Goal: Task Accomplishment & Management: Complete application form

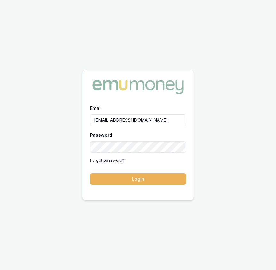
click at [133, 178] on button "Login" at bounding box center [138, 179] width 96 height 12
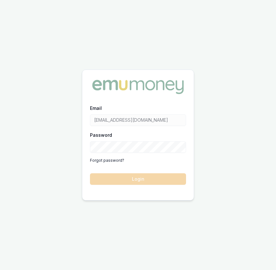
click at [133, 178] on form "Email Eujin.ooi@emumoney.com.au Password Forgot password? Login" at bounding box center [138, 144] width 96 height 81
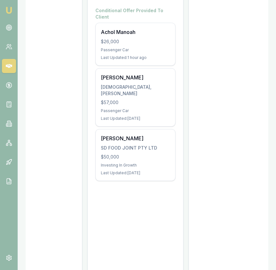
scroll to position [0, 258]
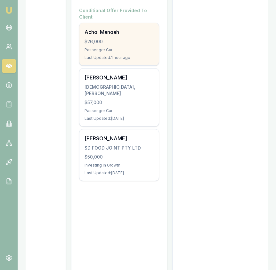
click at [113, 41] on div "Achol Manoah $26,000 Passenger Car Last Updated: 1 hour ago" at bounding box center [118, 44] width 79 height 42
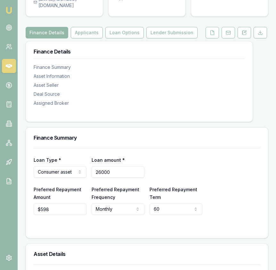
click at [117, 166] on input "26000" at bounding box center [118, 172] width 53 height 12
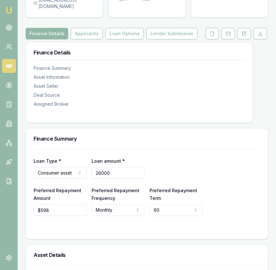
click at [117, 167] on input "26000" at bounding box center [118, 173] width 53 height 12
click at [53, 204] on input "$598" at bounding box center [60, 210] width 53 height 12
type input "$24,500"
click at [53, 204] on input "598.03" at bounding box center [60, 210] width 53 height 12
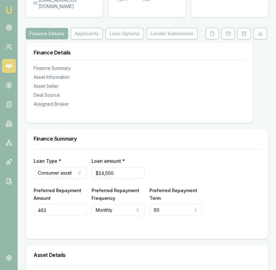
type input "$463"
click at [169, 149] on div "Loan Type * Consumer asset Consumer loan Consumer asset Commercial loan Commerc…" at bounding box center [147, 182] width 227 height 67
click at [119, 28] on button "Loan Options" at bounding box center [124, 34] width 38 height 12
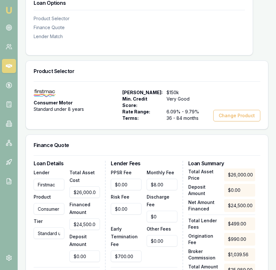
scroll to position [126, 0]
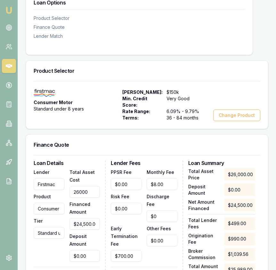
click at [75, 186] on input "26000" at bounding box center [85, 192] width 31 height 12
type input "2"
type input "$2.00"
type input "$59.64"
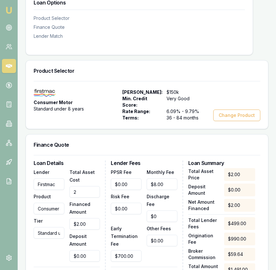
type input "24"
type input "$24.00"
type input "$60.52"
type input "245"
type input "$245.00"
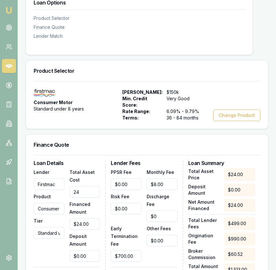
type input "$69.36"
type input "2450"
type input "$2,450.00"
type input "$157.56"
type input "24500"
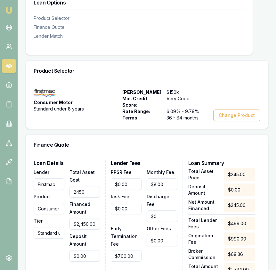
type input "$24,500.00"
type input "$1,039.56"
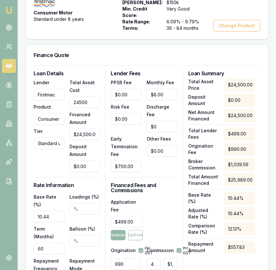
scroll to position [220, 0]
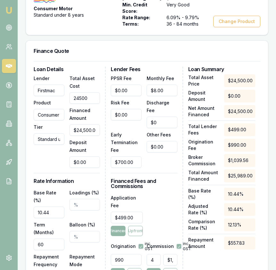
type input "$24,500.00"
click at [53, 239] on input "60" at bounding box center [49, 245] width 31 height 12
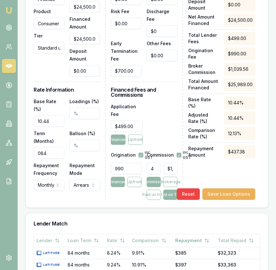
scroll to position [323, 0]
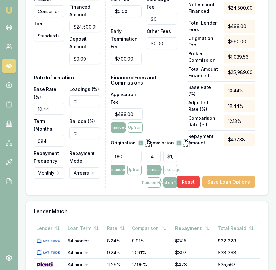
type input "084"
click at [247, 176] on button "Save Loan Options" at bounding box center [228, 182] width 53 height 12
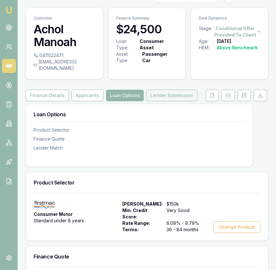
click at [176, 90] on button "Lender Submission" at bounding box center [171, 96] width 51 height 12
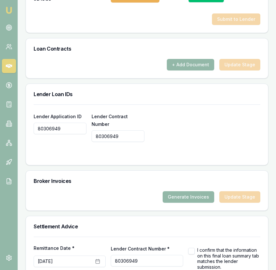
scroll to position [538, 0]
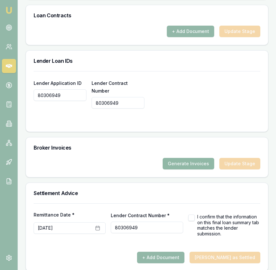
click at [184, 159] on button "Generate Invoices" at bounding box center [189, 164] width 52 height 12
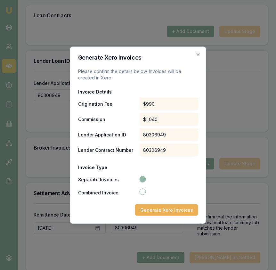
drag, startPoint x: 198, startPoint y: 54, endPoint x: 198, endPoint y: 58, distance: 3.5
click at [198, 54] on icon "button" at bounding box center [198, 54] width 3 height 3
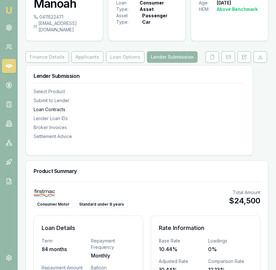
scroll to position [52, 0]
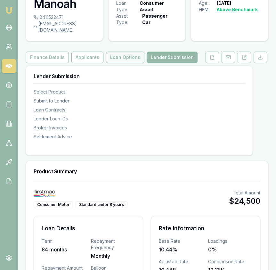
click at [132, 54] on button "Loan Options" at bounding box center [125, 58] width 38 height 12
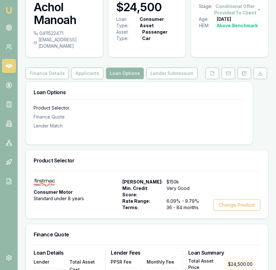
scroll to position [36, 0]
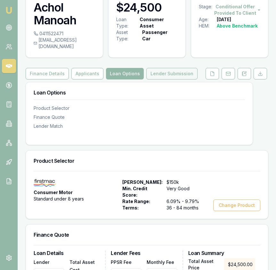
click at [165, 70] on button "Lender Submission" at bounding box center [171, 74] width 51 height 12
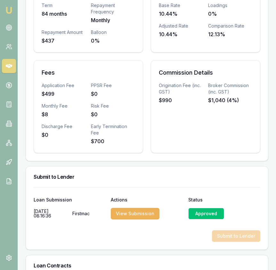
scroll to position [538, 0]
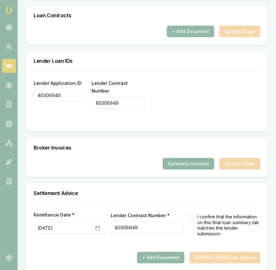
click at [190, 162] on button "Generate Invoices" at bounding box center [189, 164] width 52 height 12
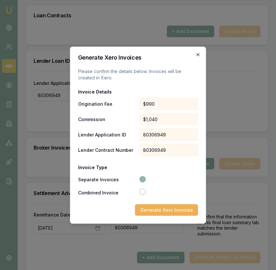
click at [197, 54] on icon "button" at bounding box center [198, 54] width 3 height 3
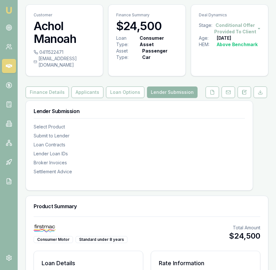
scroll to position [0, 0]
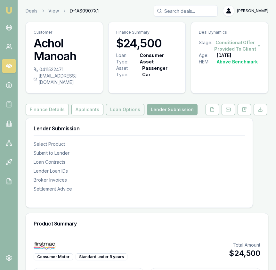
click at [123, 106] on button "Loan Options" at bounding box center [125, 110] width 38 height 12
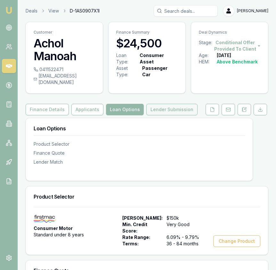
click at [175, 104] on button "Lender Submission" at bounding box center [171, 110] width 51 height 12
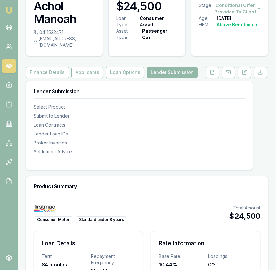
scroll to position [538, 0]
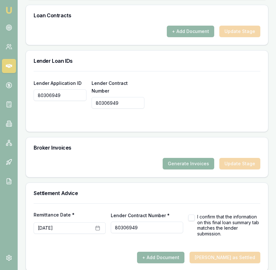
click at [180, 158] on button "Generate Invoices" at bounding box center [189, 164] width 52 height 12
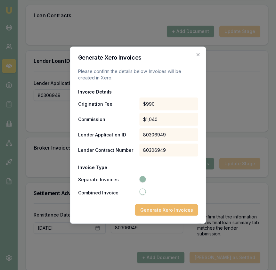
click at [149, 208] on button "Generate Xero Invoices" at bounding box center [166, 210] width 63 height 12
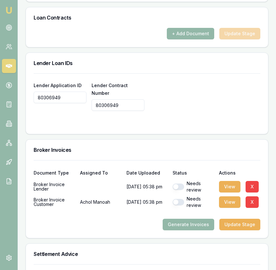
scroll to position [538, 0]
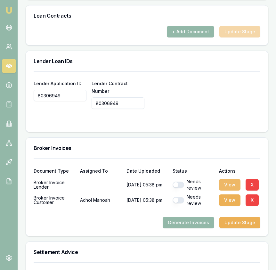
click at [232, 179] on button "View" at bounding box center [229, 185] width 21 height 12
click at [179, 197] on button "button" at bounding box center [179, 200] width 12 height 6
checkbox input "true"
click at [178, 182] on button "button" at bounding box center [179, 185] width 12 height 6
checkbox input "true"
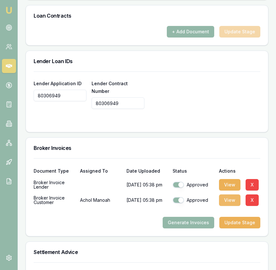
click at [230, 194] on button "View" at bounding box center [229, 200] width 21 height 12
